Goal: Task Accomplishment & Management: Manage account settings

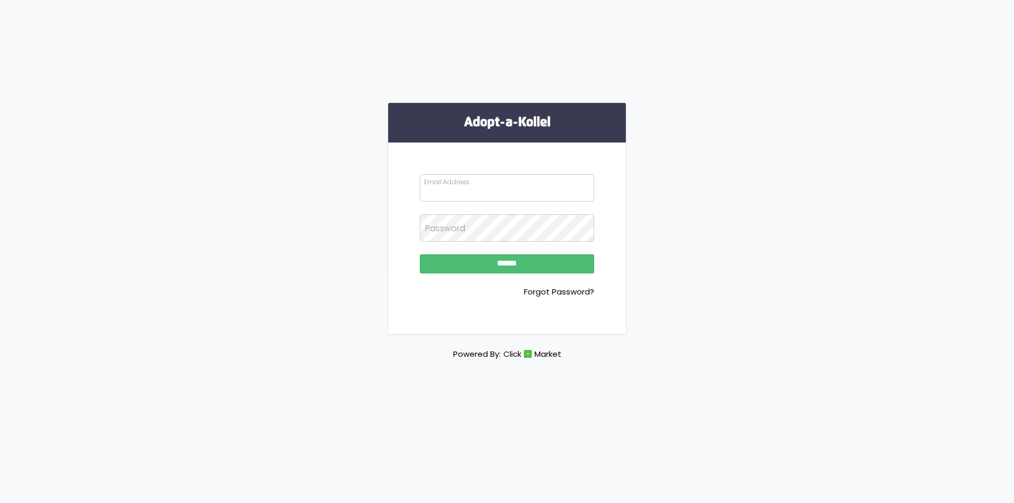
type input "**********"
click at [420, 255] on input "******" at bounding box center [507, 264] width 174 height 19
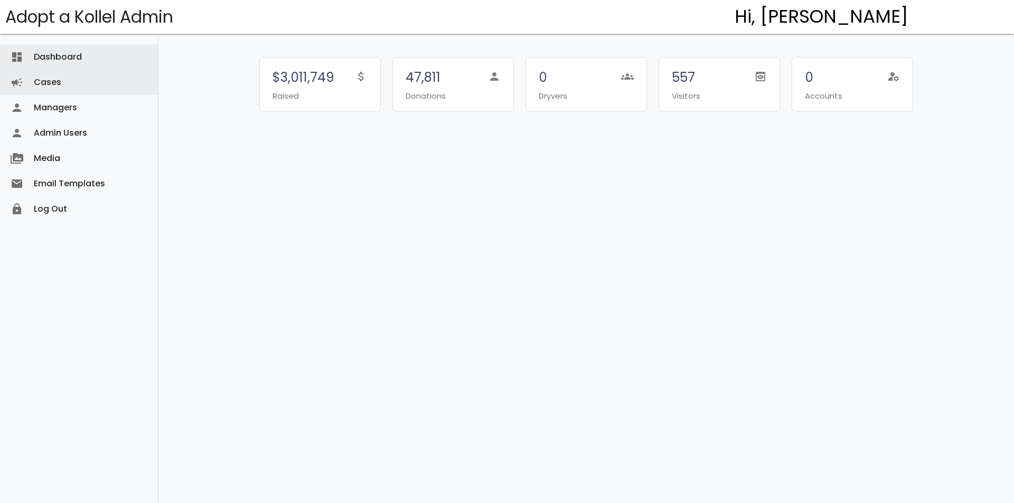
click at [87, 77] on link "Cases campaign" at bounding box center [79, 82] width 158 height 25
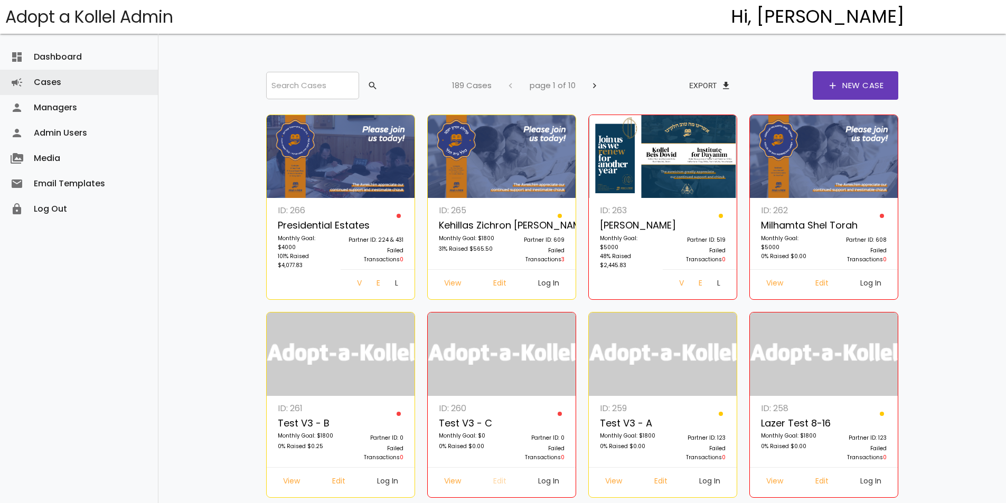
click at [498, 481] on link "Edit" at bounding box center [500, 482] width 30 height 19
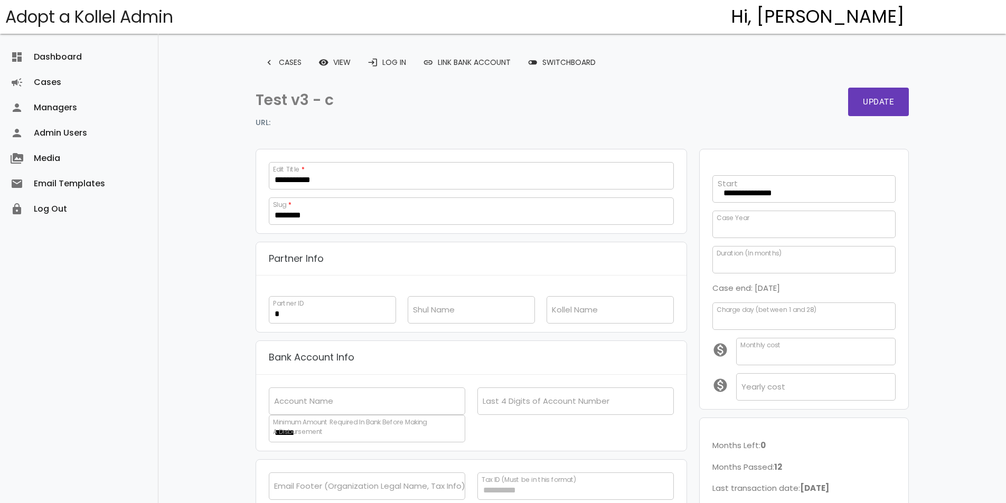
select select
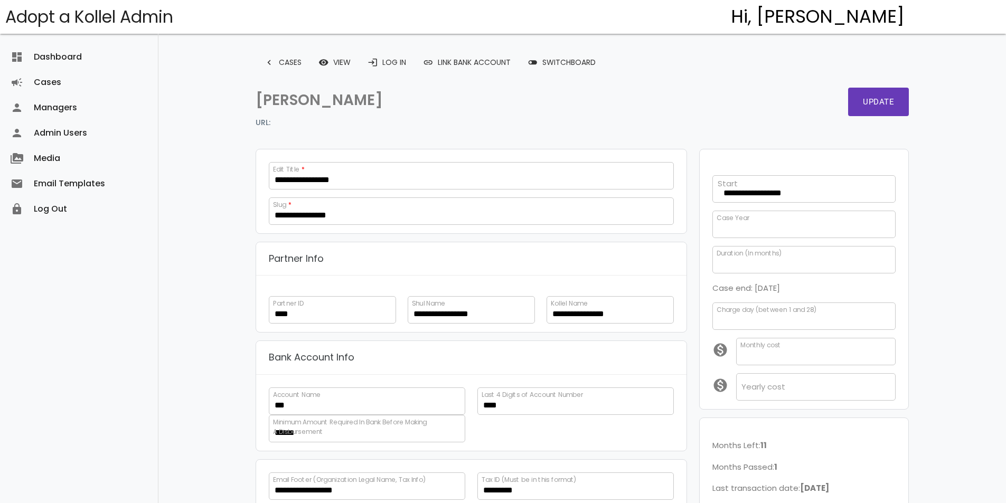
select select
click at [396, 62] on link "login Log In" at bounding box center [386, 62] width 55 height 19
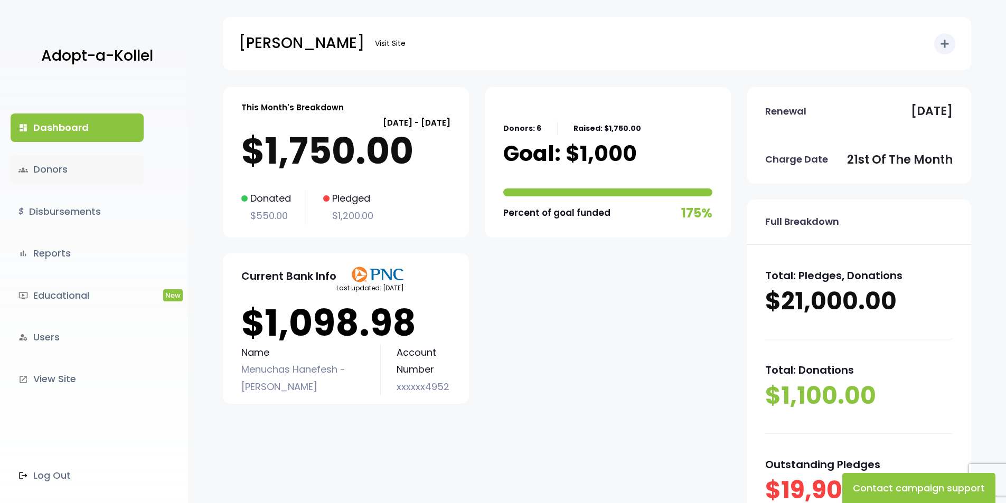
click at [74, 165] on link "groups Donors" at bounding box center [77, 169] width 133 height 29
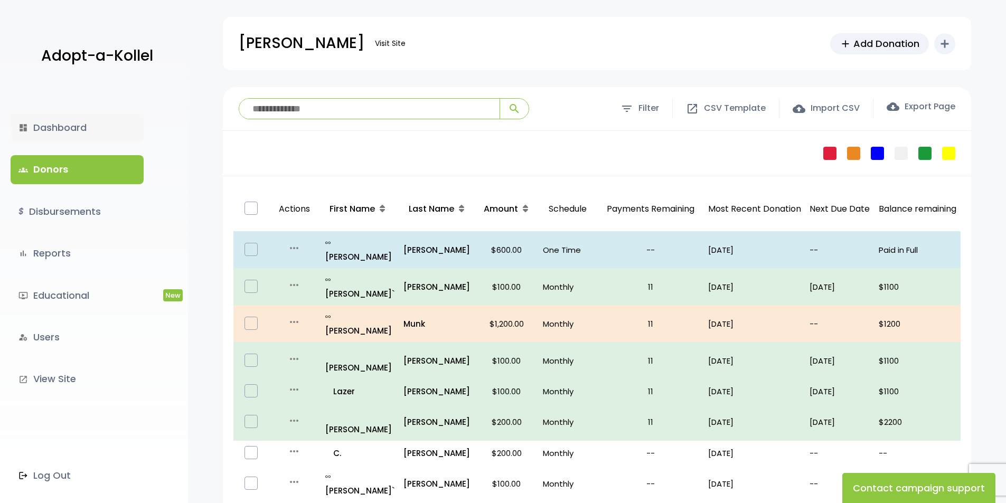
click at [119, 127] on link "dashboard Dashboard" at bounding box center [77, 128] width 133 height 29
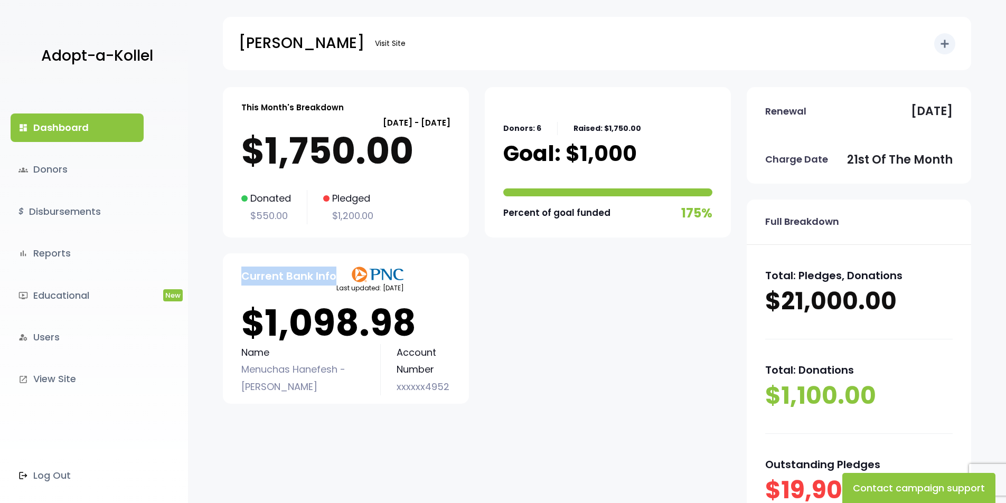
drag, startPoint x: 338, startPoint y: 276, endPoint x: 245, endPoint y: 275, distance: 93.5
click at [245, 275] on div "Current Bank Info Last updated: September 25" at bounding box center [345, 280] width 209 height 27
drag, startPoint x: 354, startPoint y: 95, endPoint x: 236, endPoint y: 107, distance: 118.9
click at [236, 107] on div "This Month's Breakdown September 21 - October 20 $1,750.00 Donated $550.00 Pled…" at bounding box center [346, 162] width 246 height 151
copy p "This Month's Breakdown"
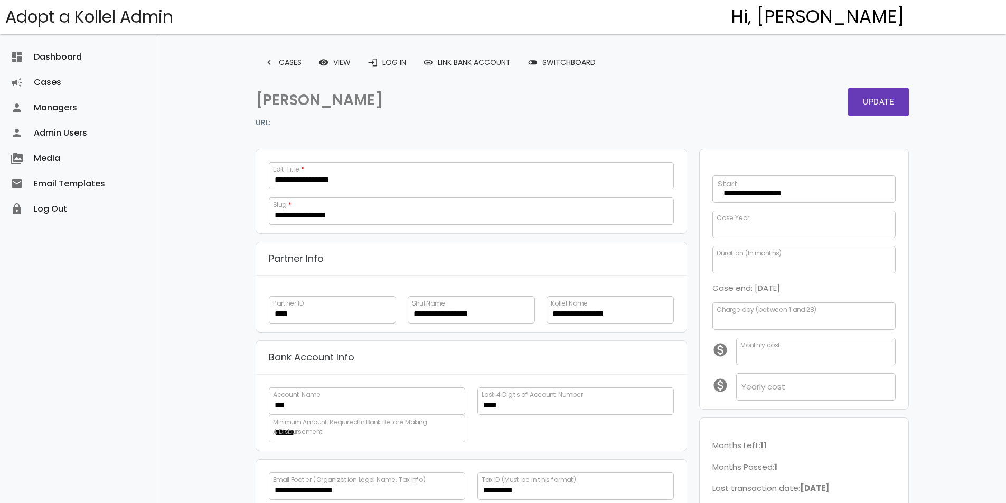
select select
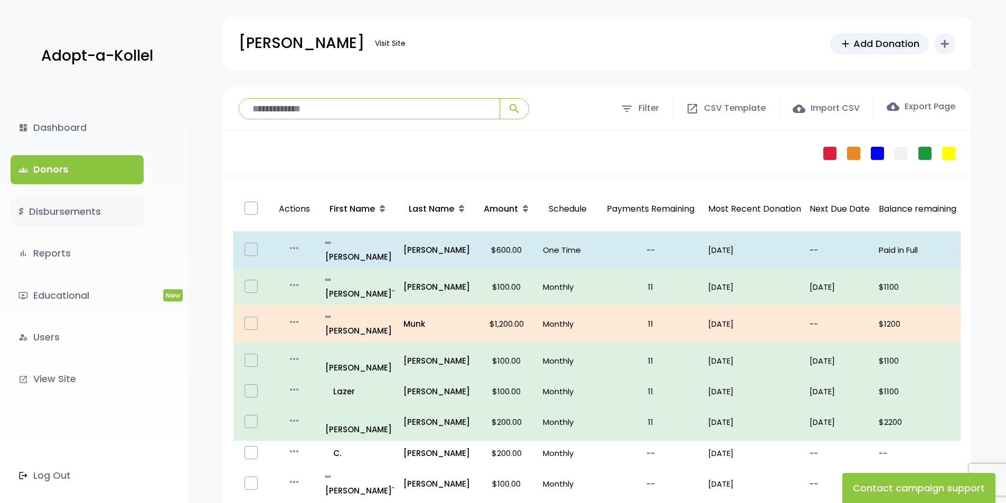
click at [83, 215] on link "$ Disbursements" at bounding box center [77, 212] width 133 height 29
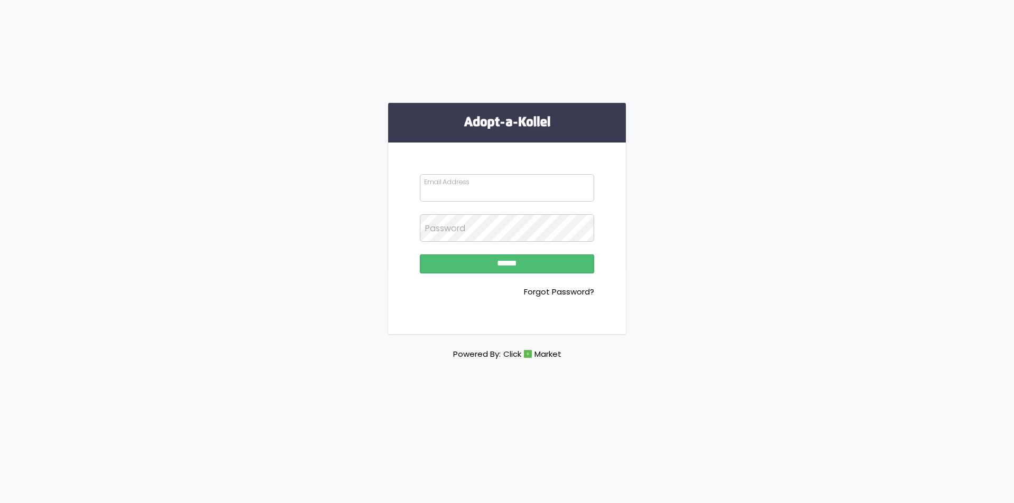
drag, startPoint x: 487, startPoint y: 193, endPoint x: 487, endPoint y: 201, distance: 7.9
click at [487, 193] on input "Email Address" at bounding box center [507, 187] width 174 height 27
type input "**********"
click at [524, 261] on input "******" at bounding box center [507, 264] width 174 height 19
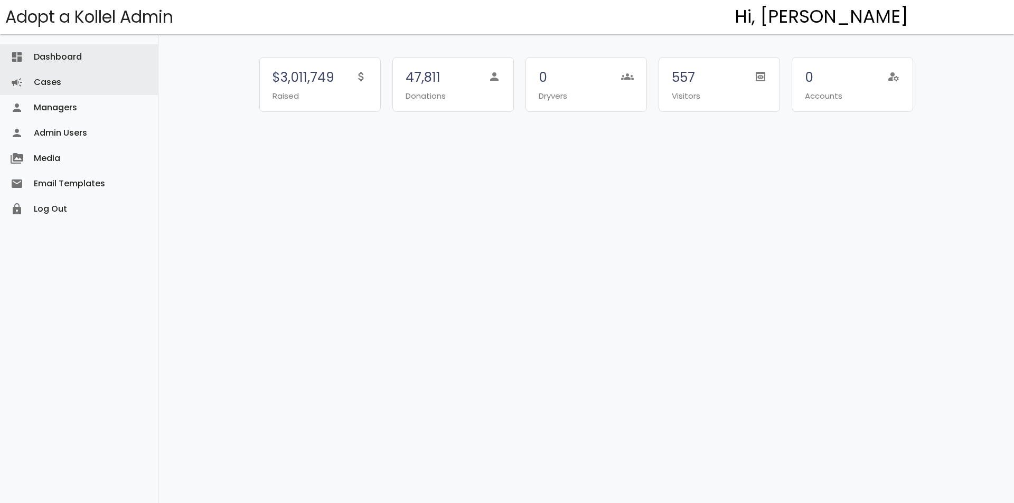
click at [92, 72] on link "Cases campaign" at bounding box center [79, 82] width 158 height 25
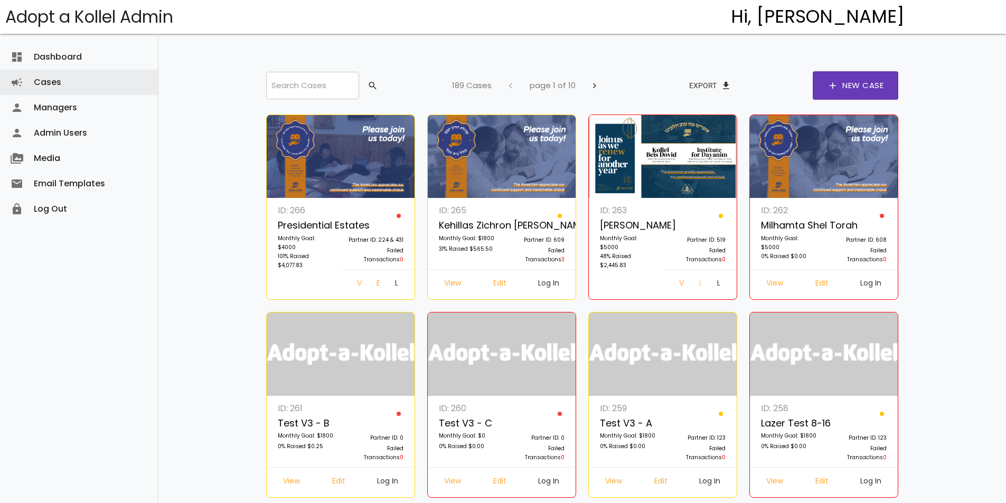
click at [690, 277] on link "Edit" at bounding box center [699, 284] width 19 height 19
click at [396, 287] on link "Log In" at bounding box center [397, 284] width 20 height 19
click at [368, 284] on link "Edit" at bounding box center [377, 284] width 19 height 19
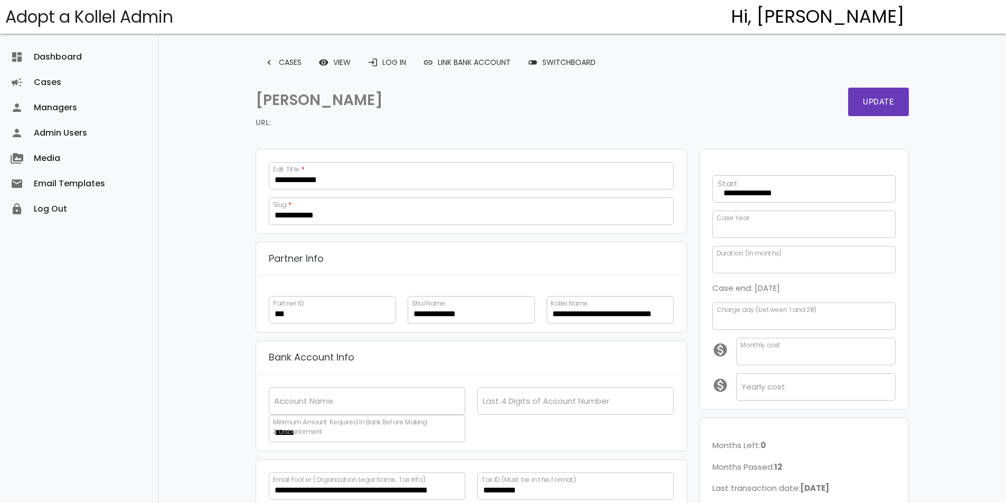
scroll to position [215, 0]
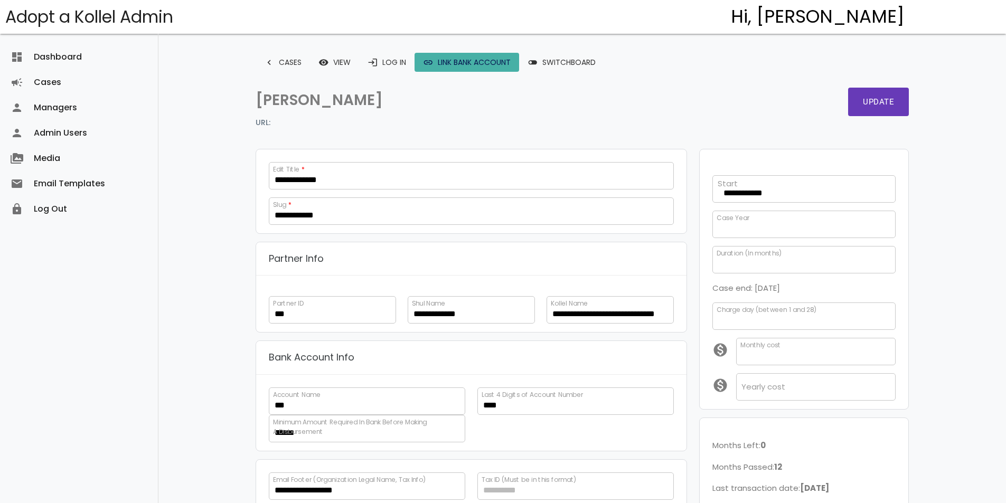
click at [417, 60] on link "link Link Bank Account" at bounding box center [467, 62] width 105 height 19
click at [399, 59] on link "login Log In" at bounding box center [386, 62] width 55 height 19
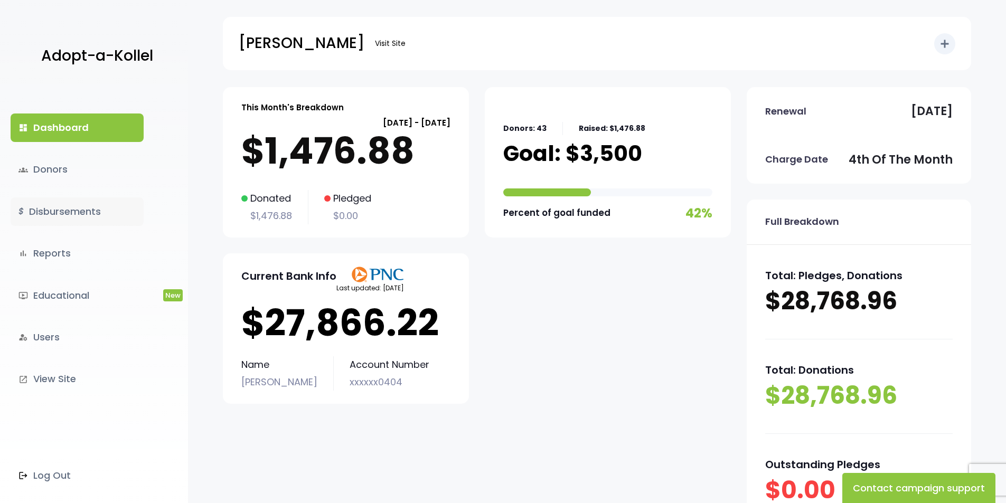
click at [59, 205] on link "$ Disbursements" at bounding box center [77, 212] width 133 height 29
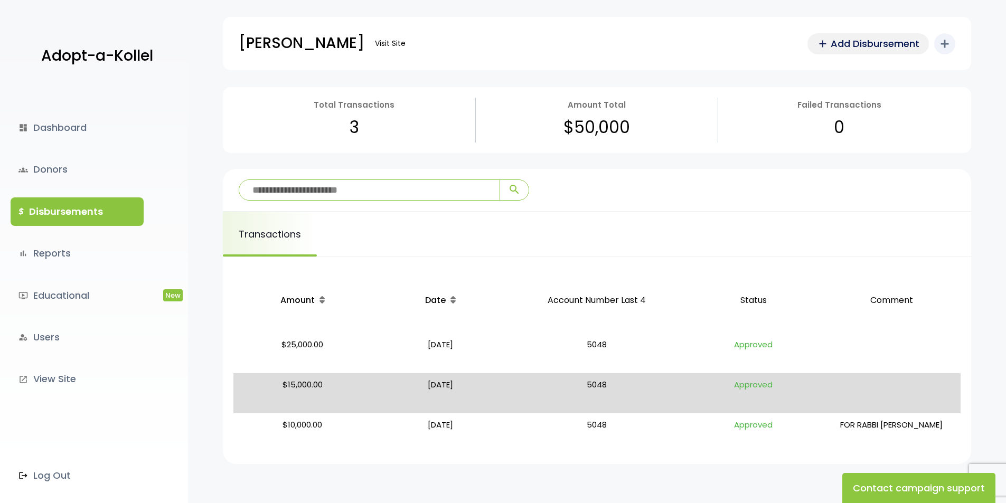
click at [857, 45] on span "Add Disbursement" at bounding box center [875, 43] width 89 height 14
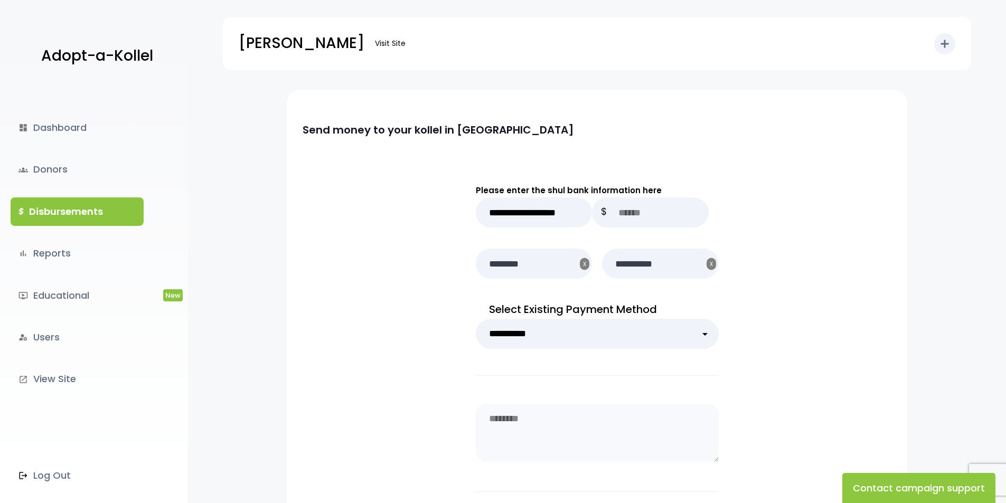
click at [95, 205] on link "$ Disbursements" at bounding box center [77, 212] width 133 height 29
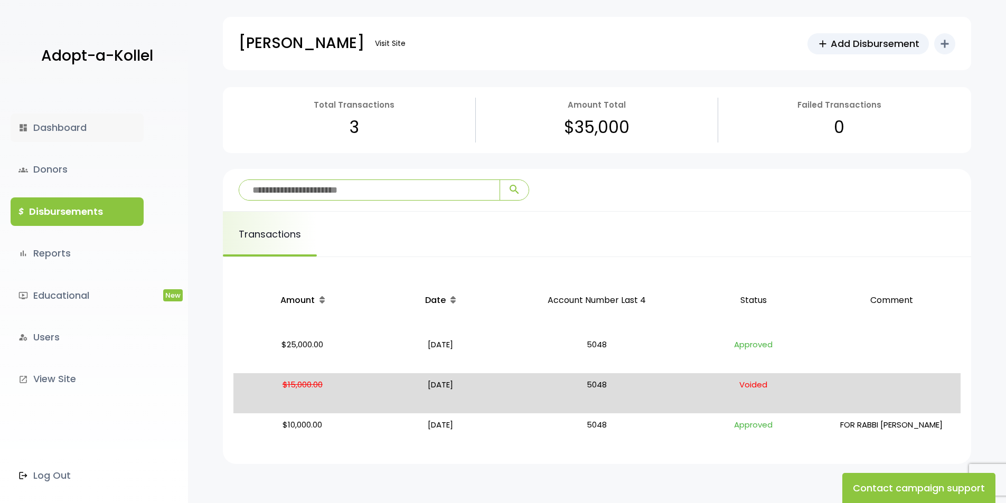
click at [100, 129] on link "dashboard Dashboard" at bounding box center [77, 128] width 133 height 29
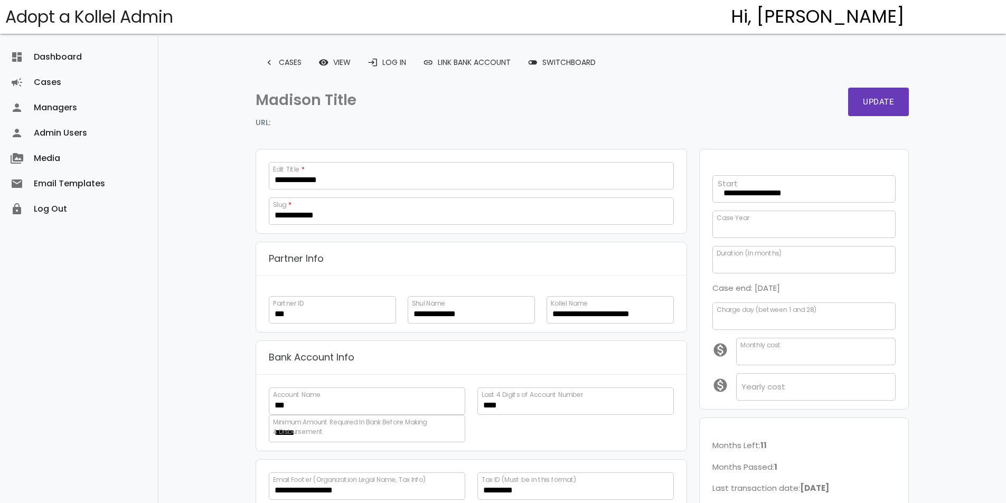
scroll to position [138, 0]
click at [400, 60] on link "login Log In" at bounding box center [386, 62] width 55 height 19
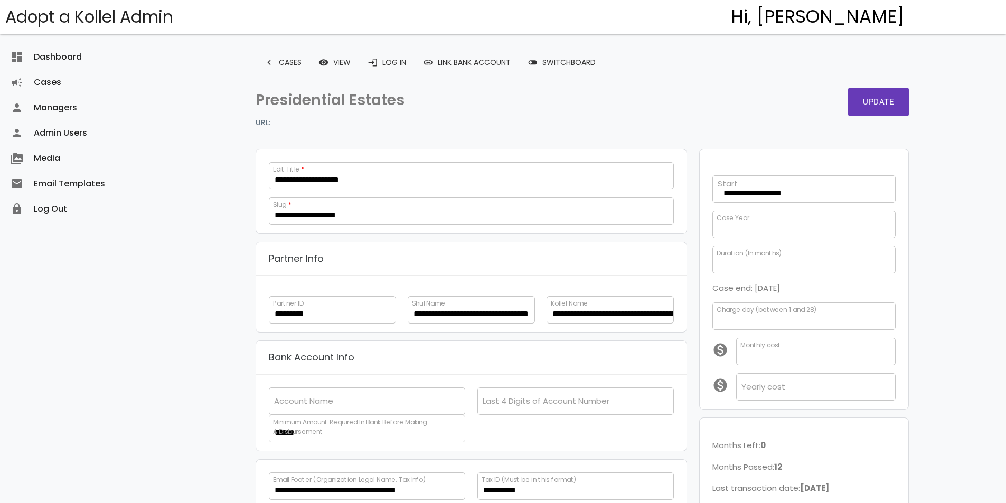
scroll to position [193, 0]
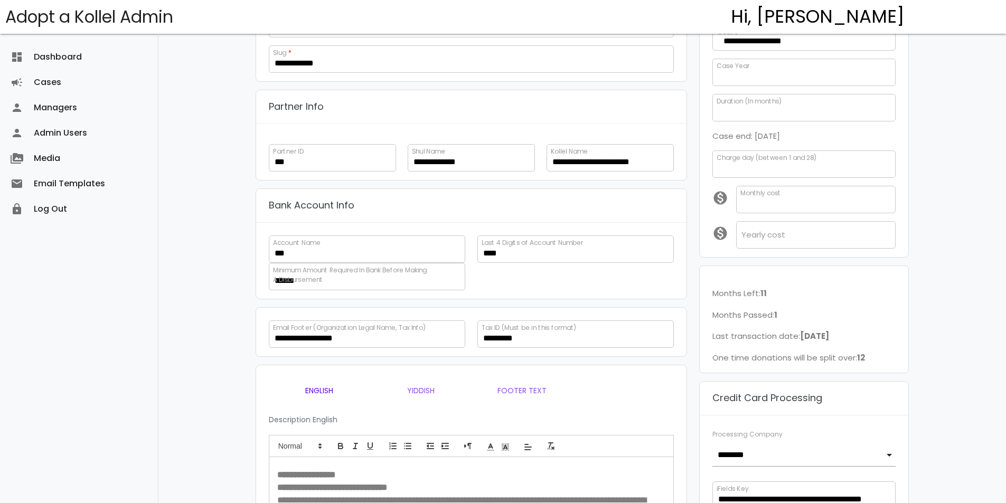
scroll to position [264, 0]
